Goal: Information Seeking & Learning: Check status

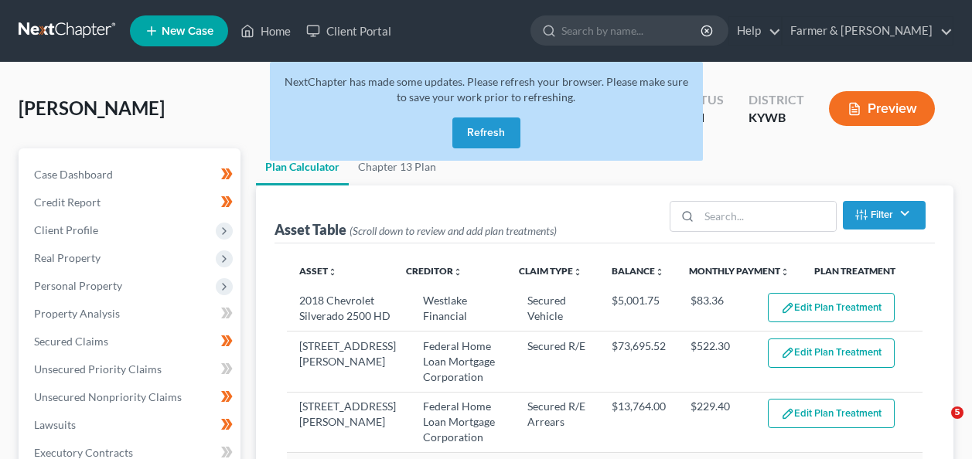
select select "59"
click at [295, 20] on link "Home" at bounding box center [266, 31] width 66 height 28
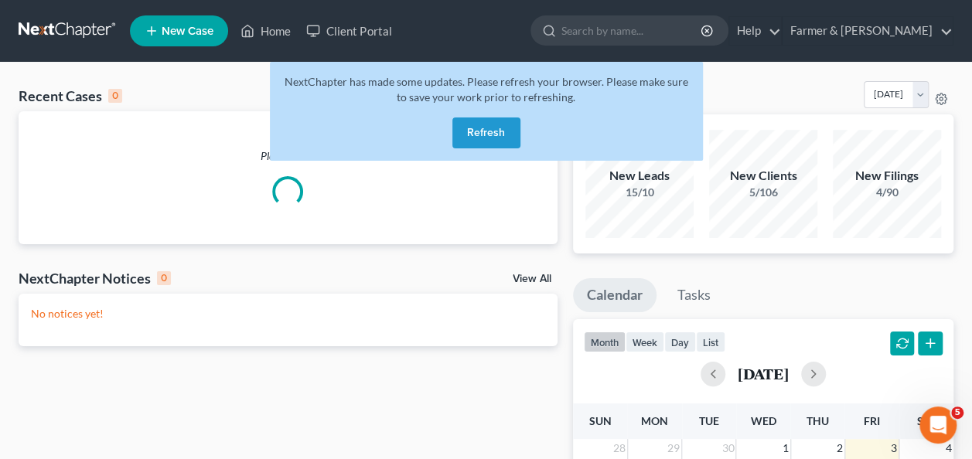
click at [478, 132] on button "Refresh" at bounding box center [486, 133] width 68 height 31
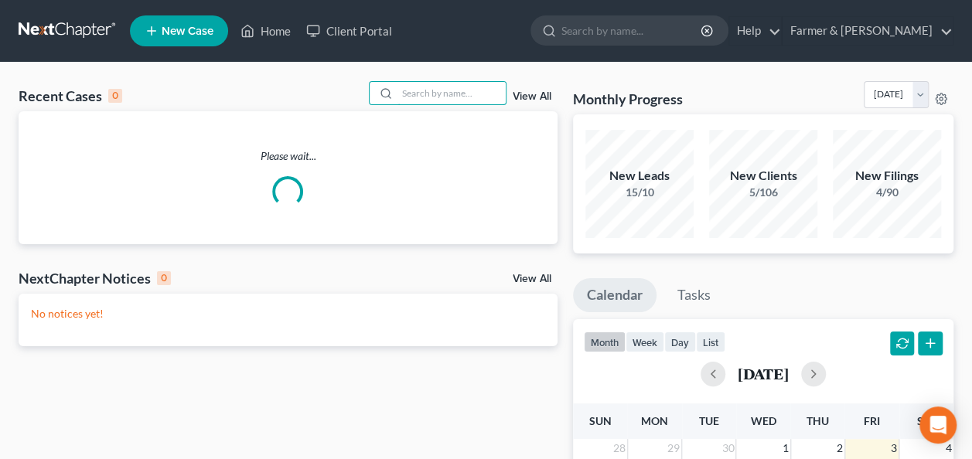
click at [420, 97] on input "search" at bounding box center [452, 93] width 108 height 22
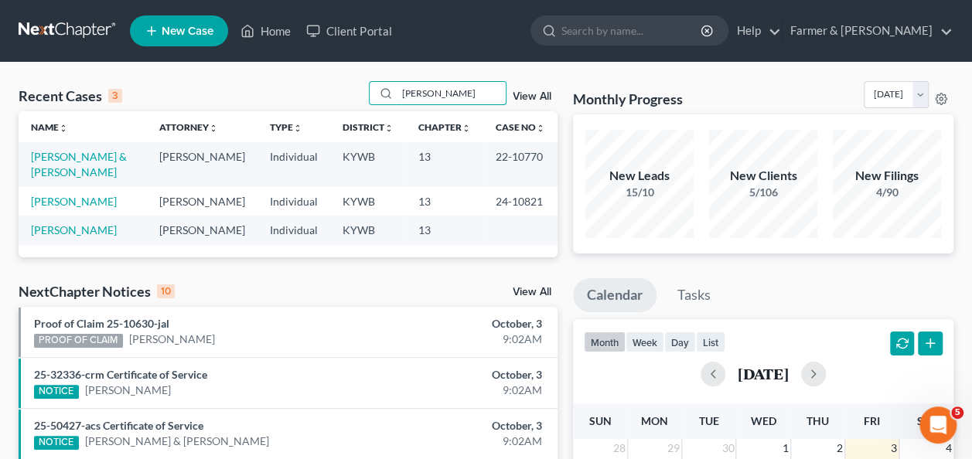
type input "decuir"
click at [79, 159] on link "Decuir, Stella & Orean" at bounding box center [79, 164] width 96 height 29
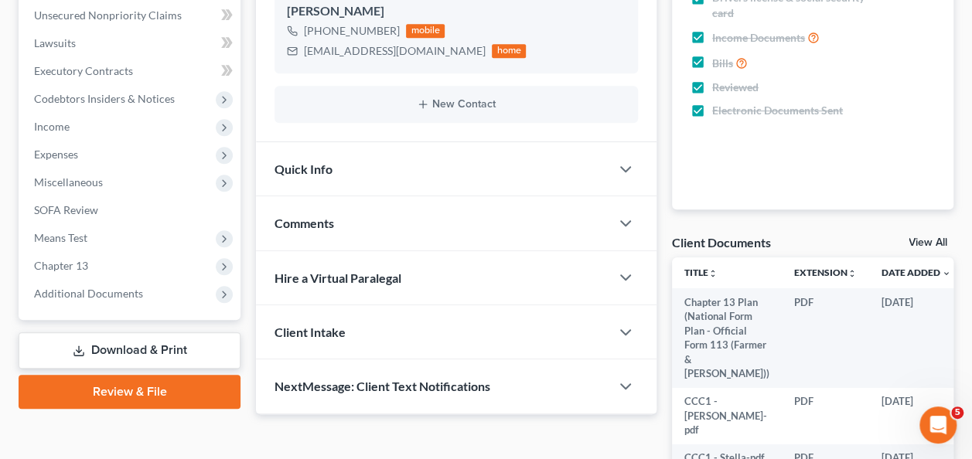
scroll to position [381, 0]
click at [70, 273] on span "Chapter 13" at bounding box center [131, 267] width 219 height 28
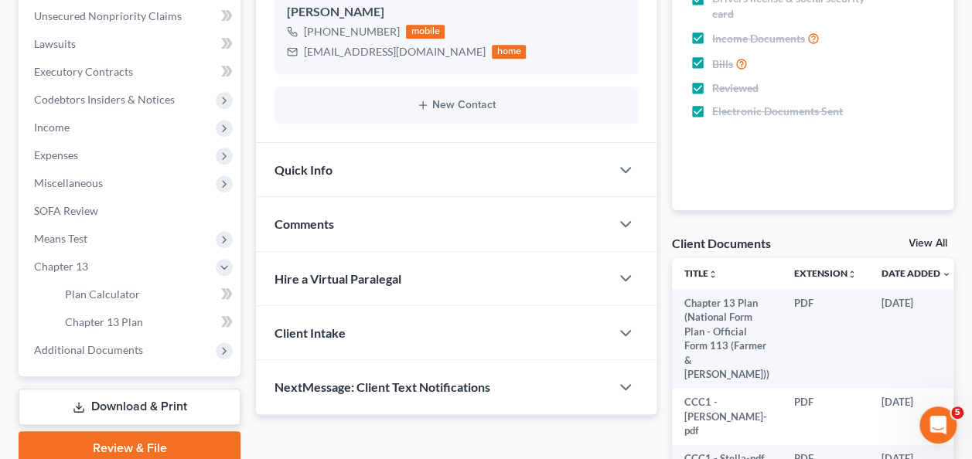
click at [99, 347] on span "Additional Documents" at bounding box center [88, 349] width 109 height 13
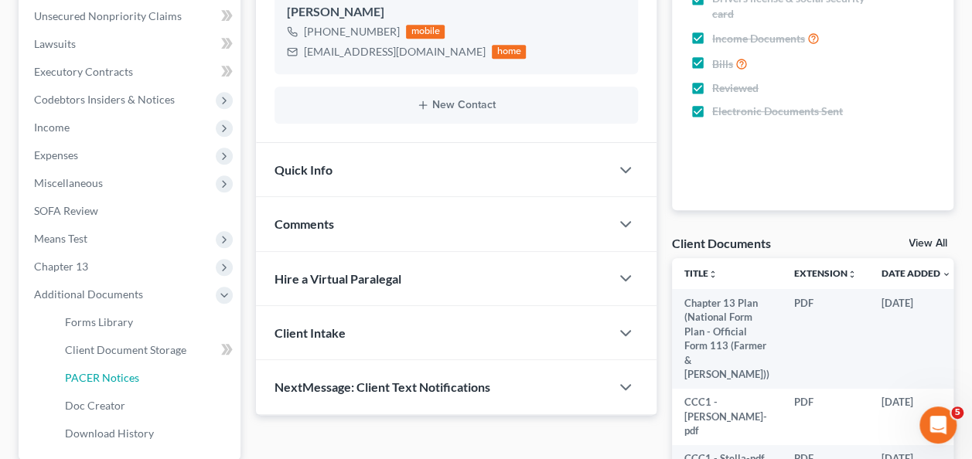
click at [111, 381] on span "PACER Notices" at bounding box center [102, 377] width 74 height 13
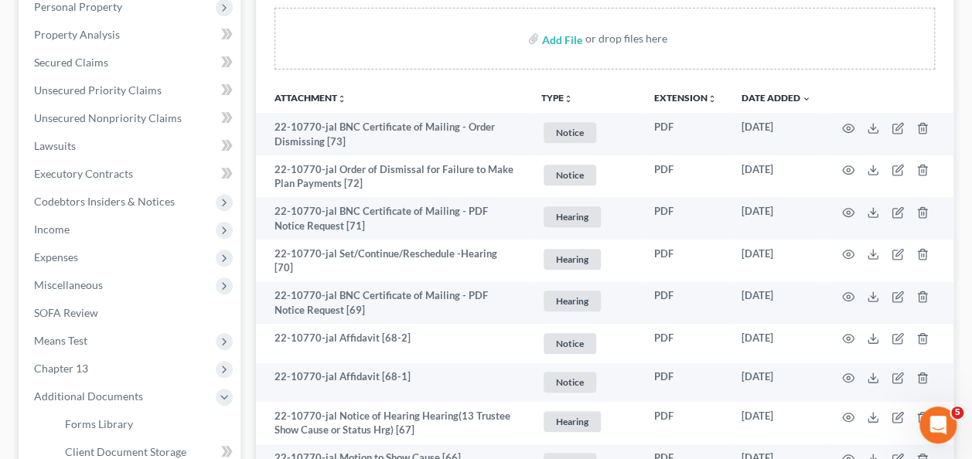
scroll to position [340, 0]
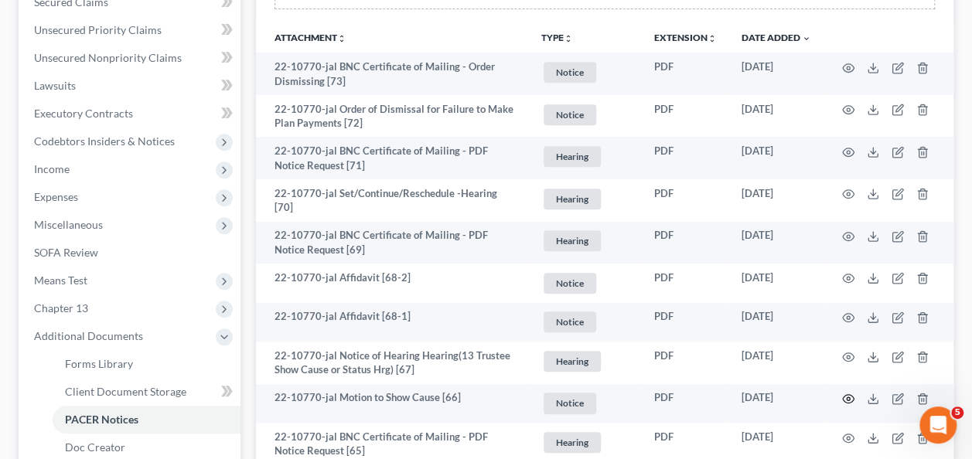
click at [847, 398] on circle "button" at bounding box center [848, 399] width 3 height 3
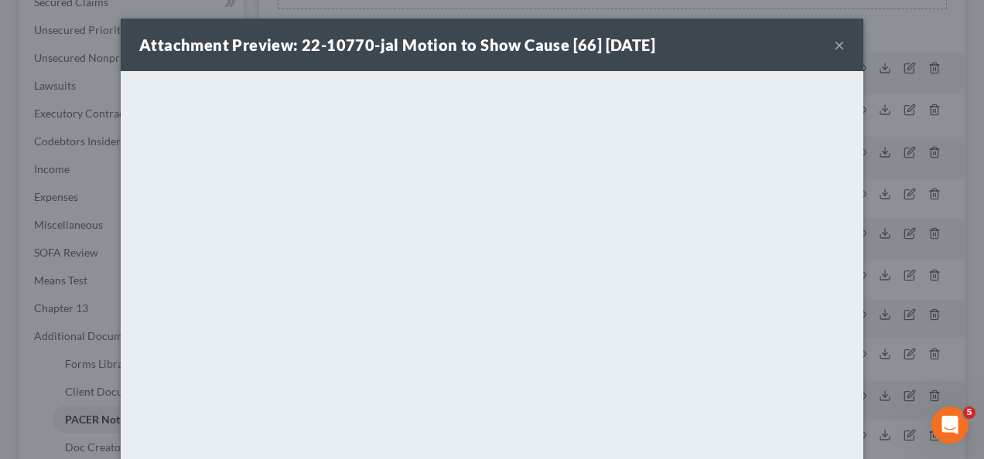
click at [834, 43] on button "×" at bounding box center [839, 45] width 11 height 19
